Goal: Information Seeking & Learning: Learn about a topic

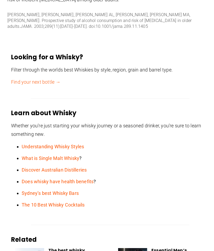
scroll to position [1363, 0]
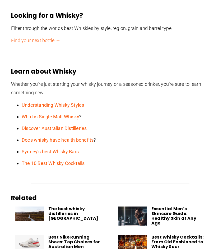
scroll to position [1403, 0]
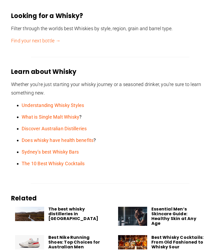
click at [29, 102] on link "Understanding Whisky Styles" at bounding box center [53, 105] width 62 height 6
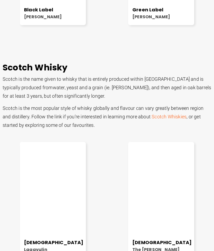
scroll to position [776, 0]
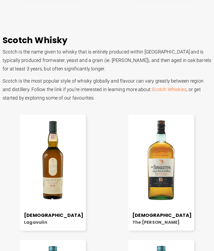
click at [172, 90] on link "Scotch Whiskies" at bounding box center [169, 89] width 35 height 6
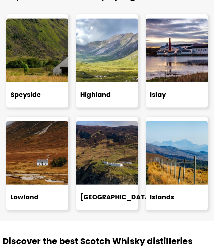
scroll to position [486, 0]
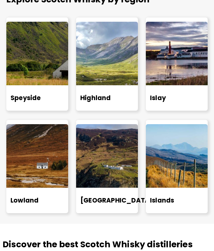
click at [21, 94] on span "Speyside" at bounding box center [26, 98] width 30 height 9
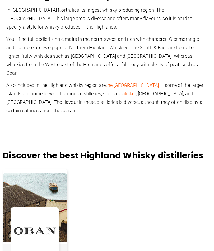
scroll to position [180, 0]
